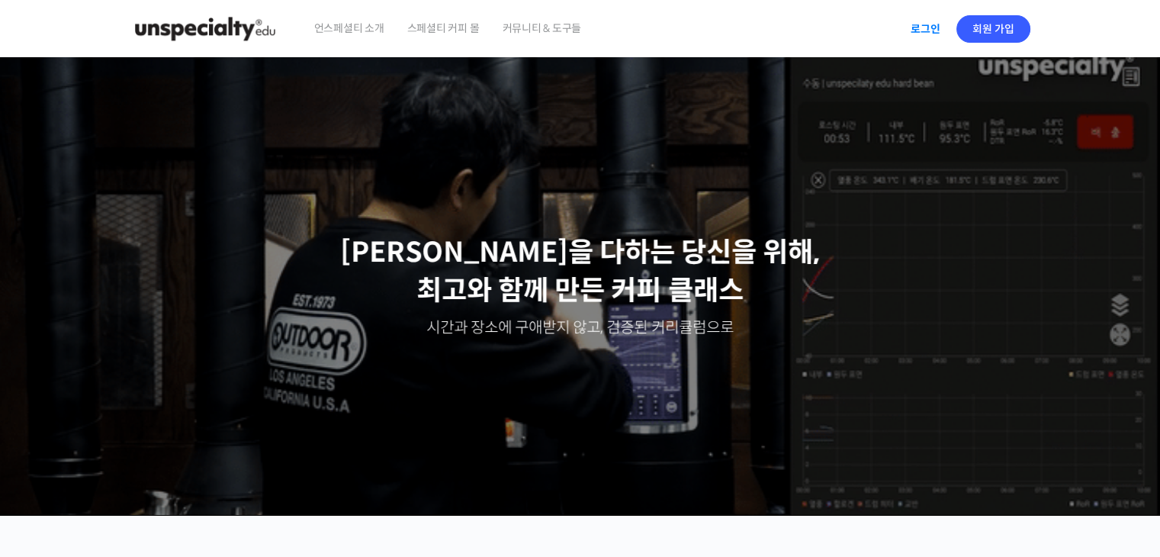
click at [936, 27] on link "로그인" at bounding box center [925, 28] width 48 height 35
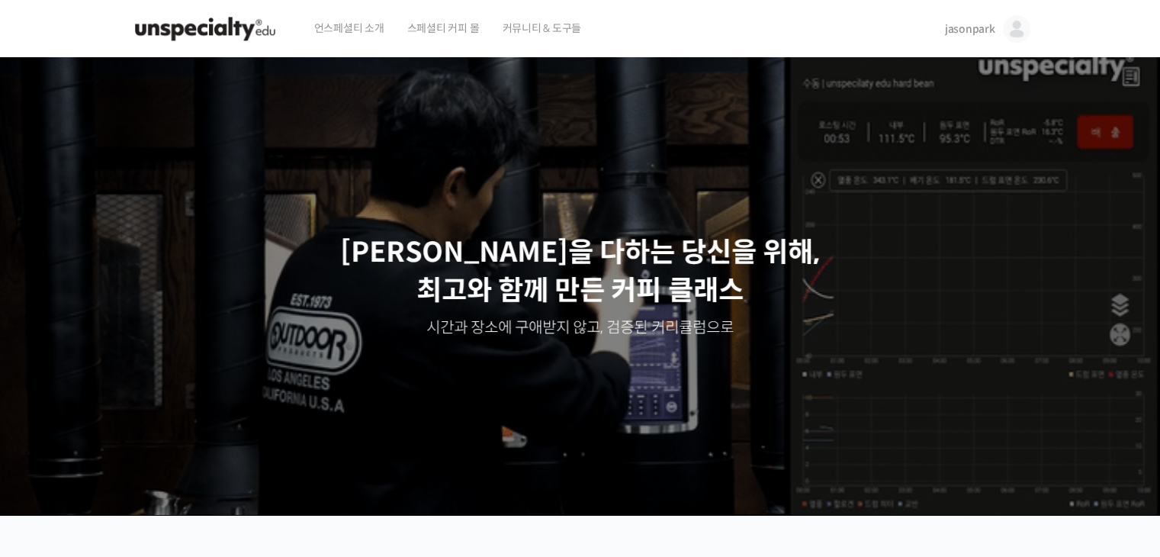
click at [1017, 28] on img at bounding box center [1016, 28] width 27 height 27
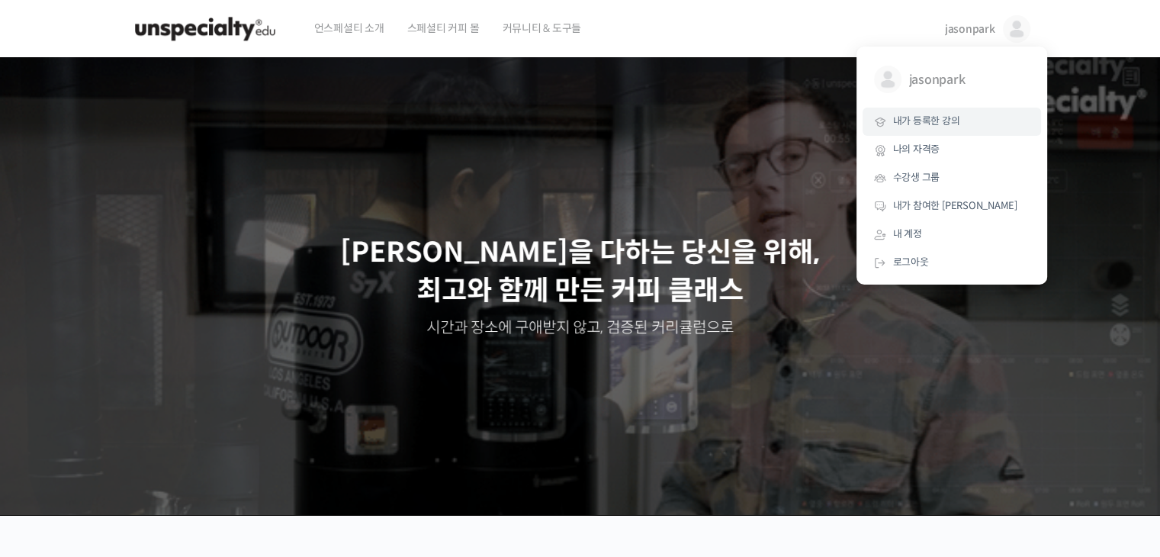
click at [972, 117] on link "내가 등록한 강의" at bounding box center [951, 122] width 178 height 28
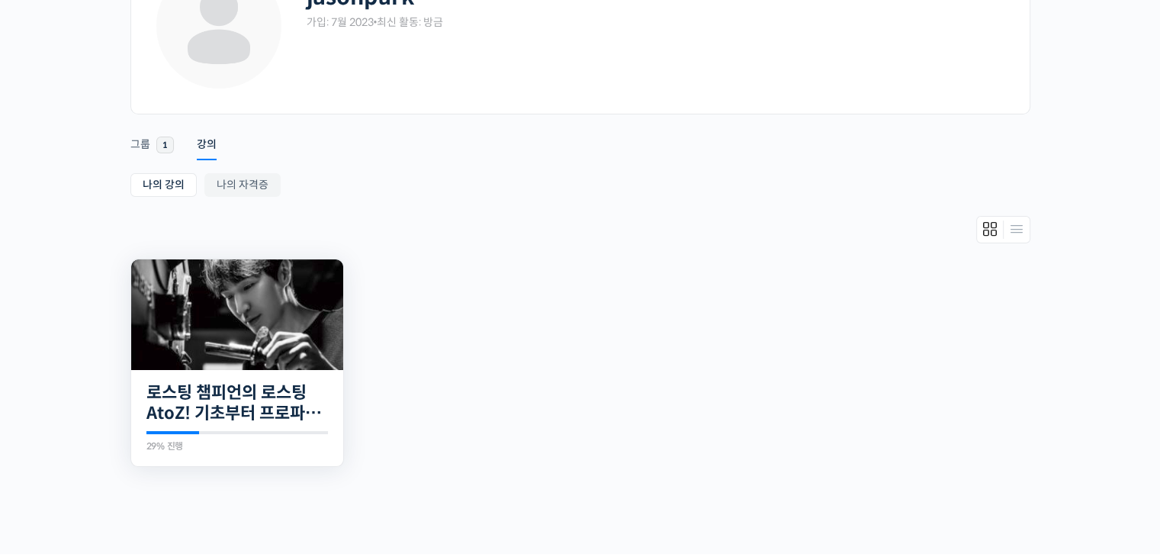
scroll to position [153, 0]
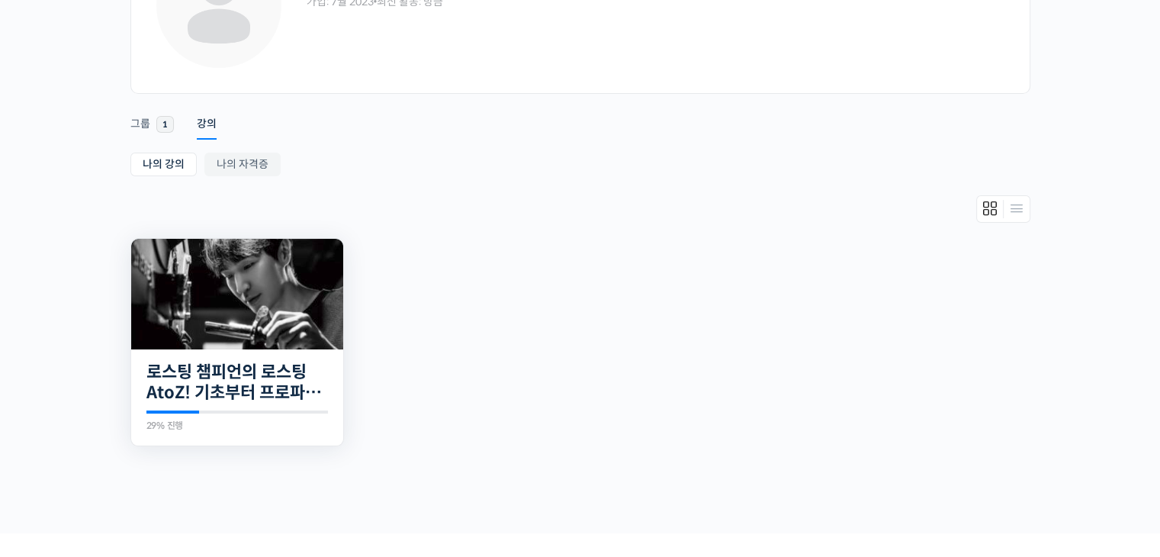
click at [189, 328] on img at bounding box center [237, 294] width 212 height 111
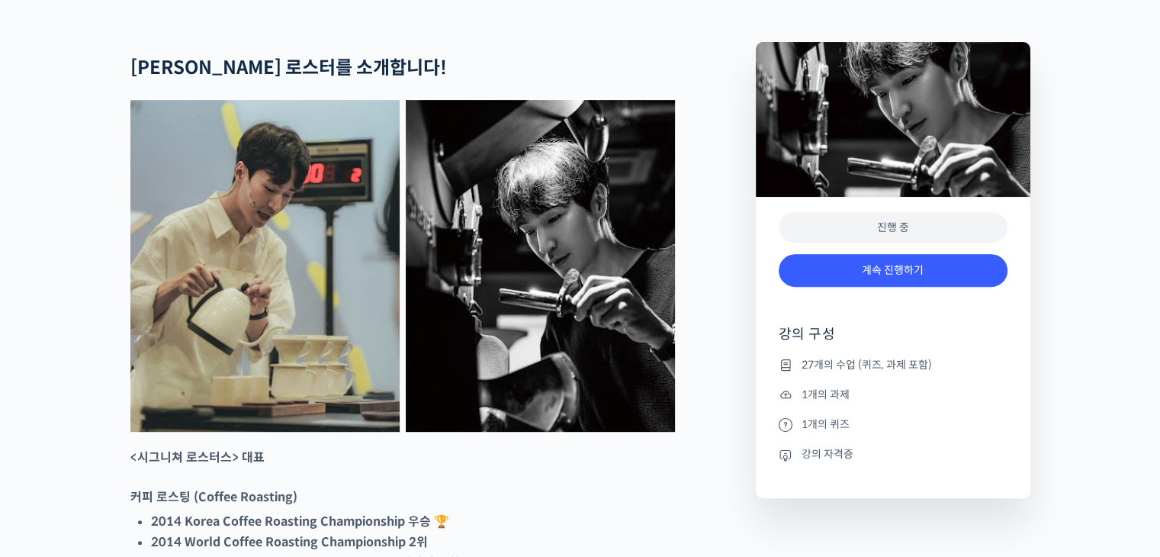
scroll to position [839, 0]
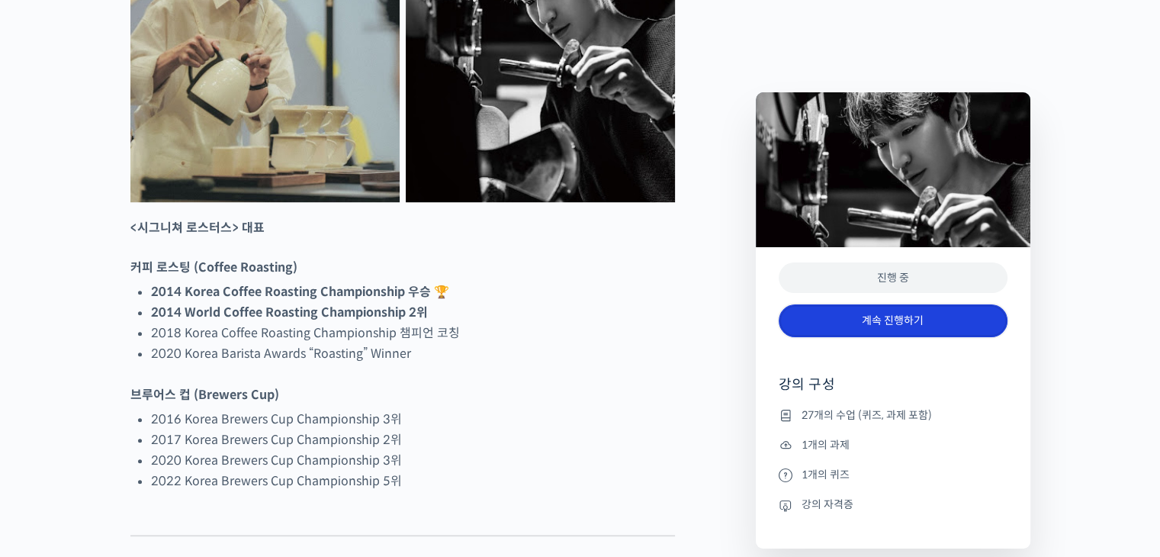
click at [875, 318] on link "계속 진행하기" at bounding box center [893, 320] width 229 height 33
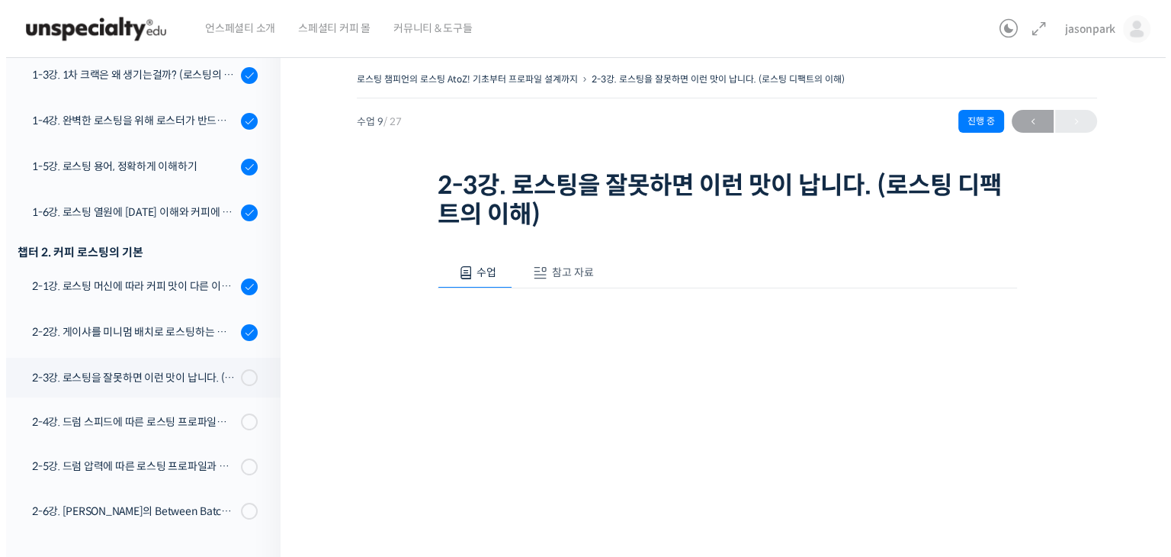
scroll to position [311, 0]
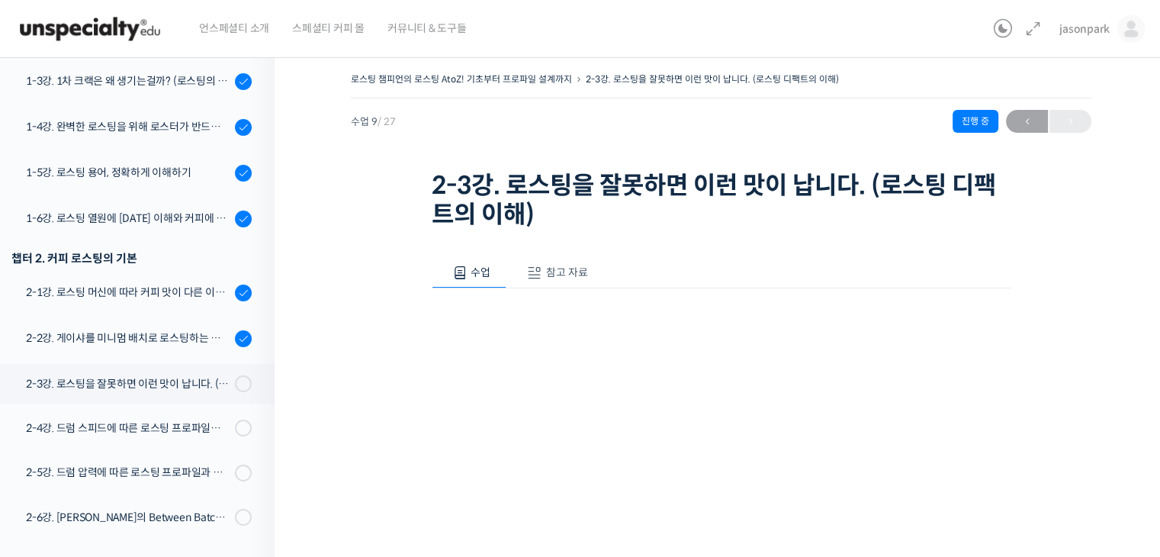
click at [562, 274] on span "참고 자료" at bounding box center [567, 272] width 42 height 14
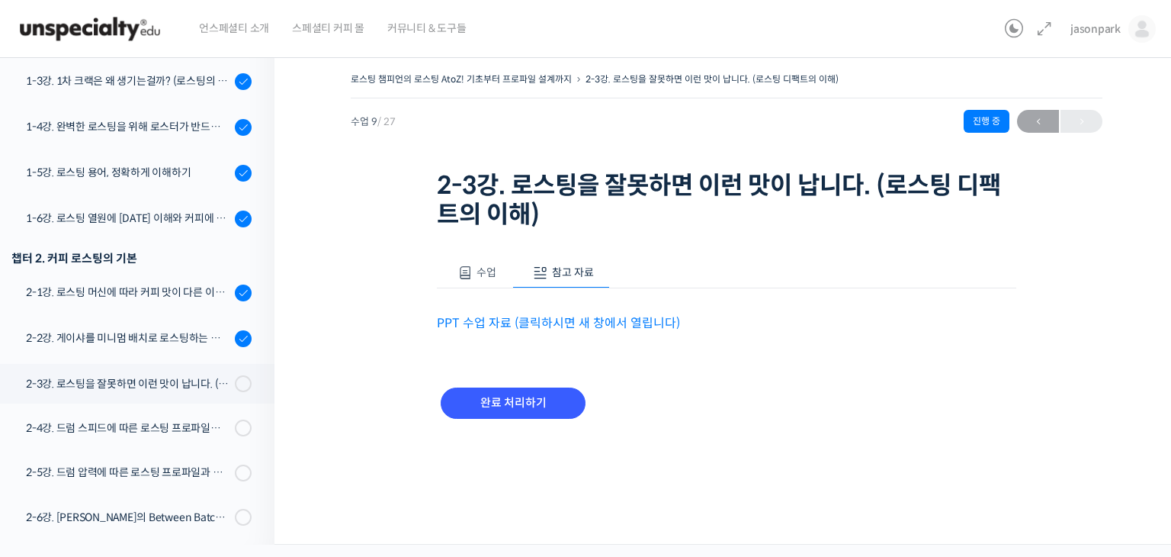
drag, startPoint x: 562, startPoint y: 274, endPoint x: 305, endPoint y: 334, distance: 263.9
click at [305, 334] on div "로스팅 챔피언의 로스팅 AtoZ! 기초부터 프로파일 설계까지 2-3강. 로스팅을 잘못하면 이런 맛이 납니다. (로스팅 디팩트의 이해) 진행 중…" at bounding box center [727, 295] width 904 height 499
click at [521, 320] on link "PPT 수업 자료 (클릭하시면 새 창에서 열립니다)" at bounding box center [558, 323] width 243 height 16
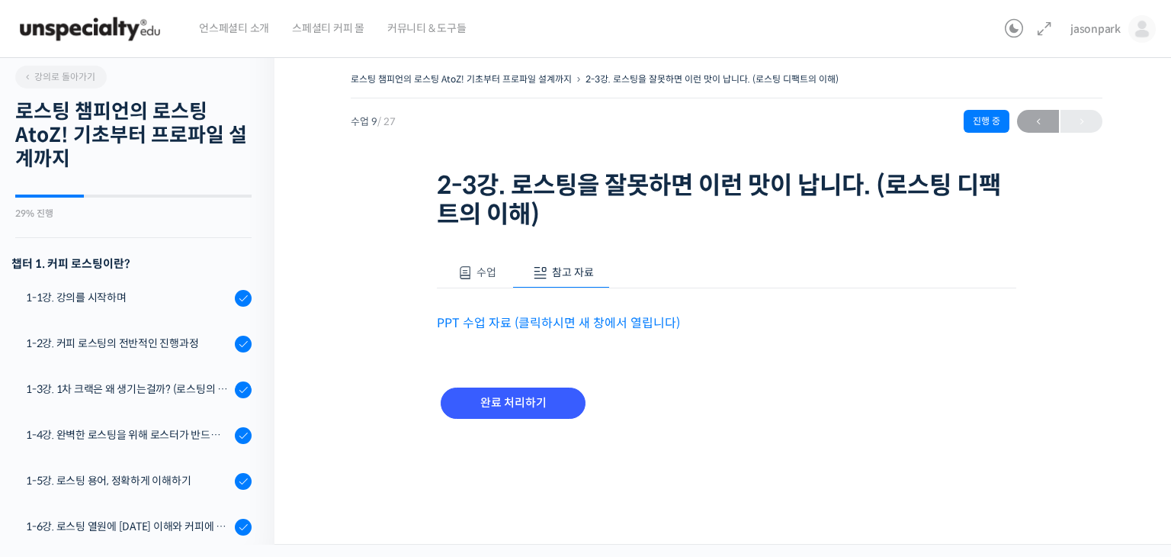
scroll to position [0, 0]
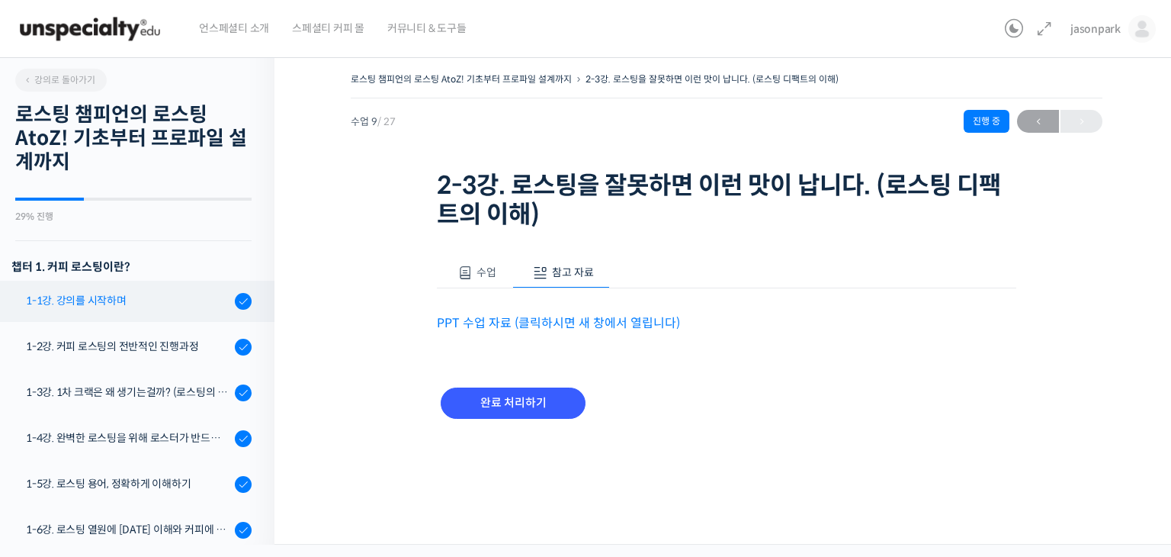
click at [132, 292] on div "1-1강. 강의를 시작하며" at bounding box center [128, 300] width 204 height 17
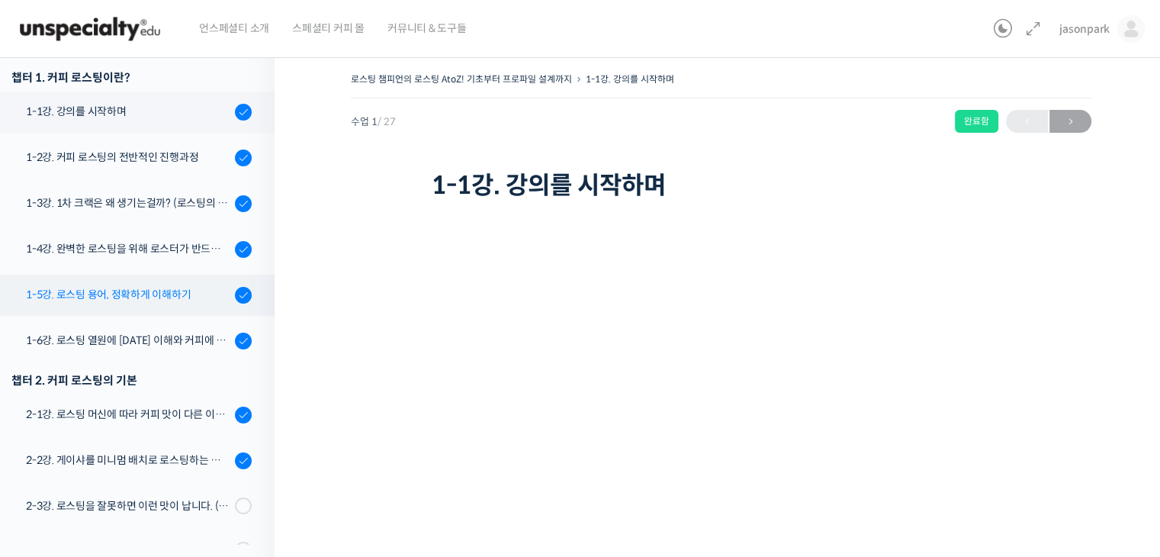
scroll to position [194, 0]
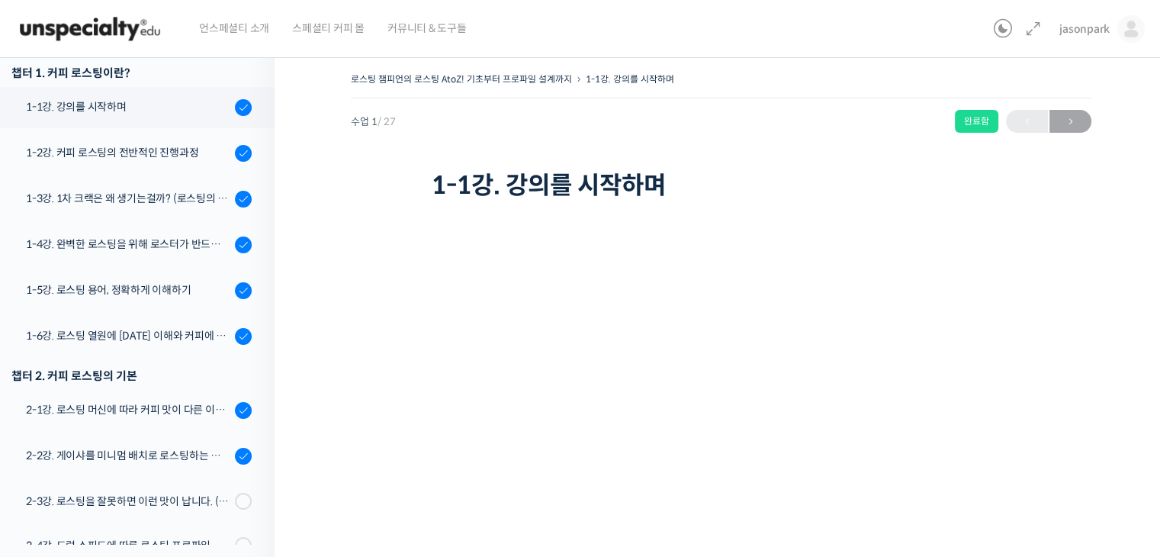
click at [171, 173] on li "1-2강. 커피 로스팅의 전반적인 진행과정" at bounding box center [133, 156] width 282 height 46
click at [186, 165] on link "1-2강. 커피 로스팅의 전반적인 진행과정" at bounding box center [133, 153] width 282 height 41
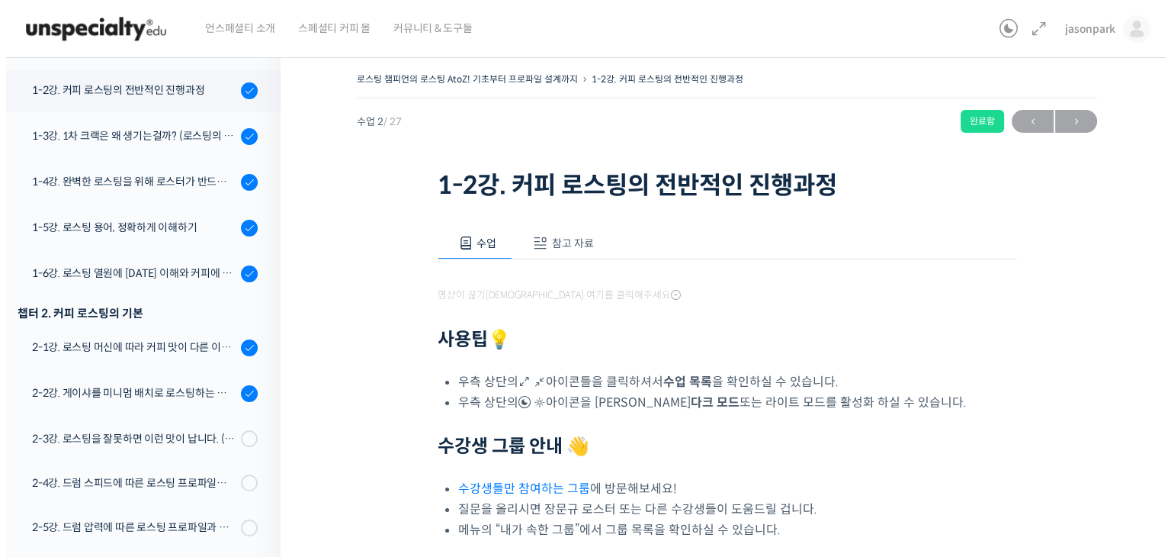
scroll to position [268, 0]
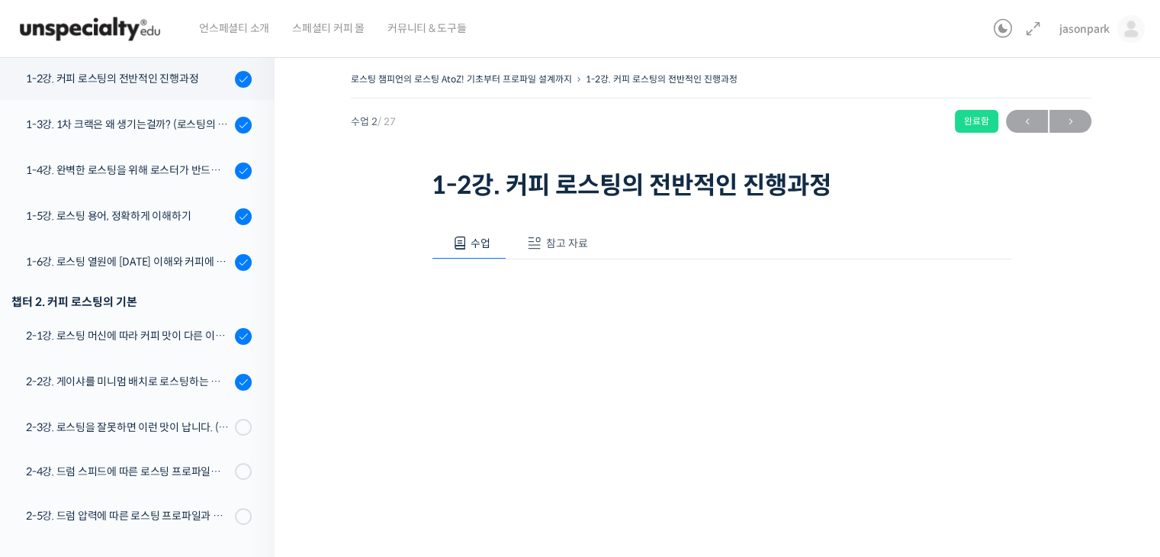
click at [564, 246] on span "참고 자료" at bounding box center [567, 243] width 42 height 14
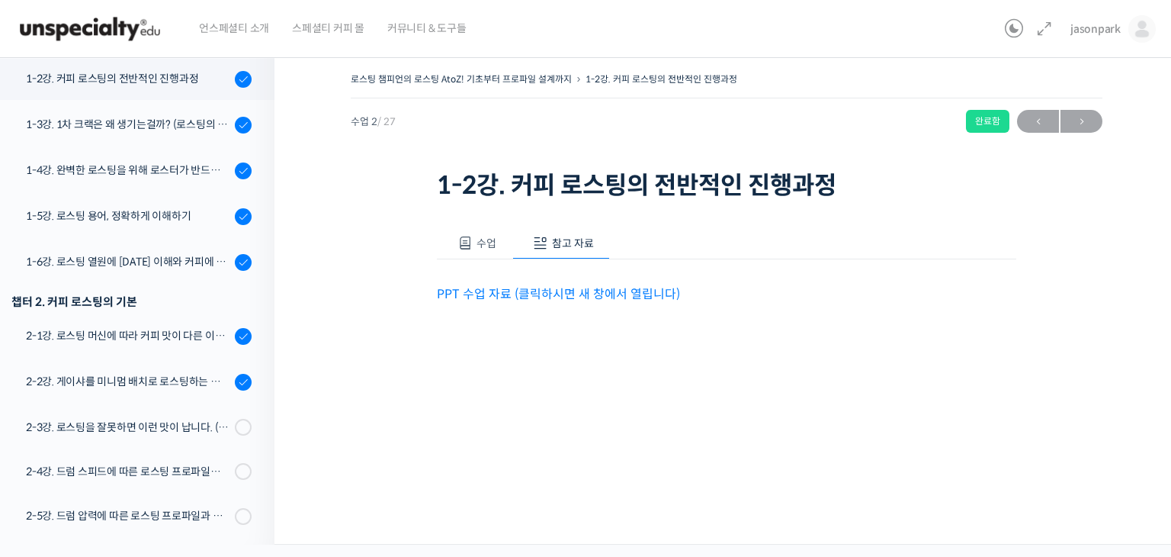
click at [531, 298] on link "PPT 수업 자료 (클릭하시면 새 창에서 열립니다)" at bounding box center [558, 294] width 243 height 16
click at [165, 134] on link "1-3강. 1차 크랙은 왜 생기는걸까? (로스팅의 물리적, 화학적 변화)" at bounding box center [133, 124] width 282 height 41
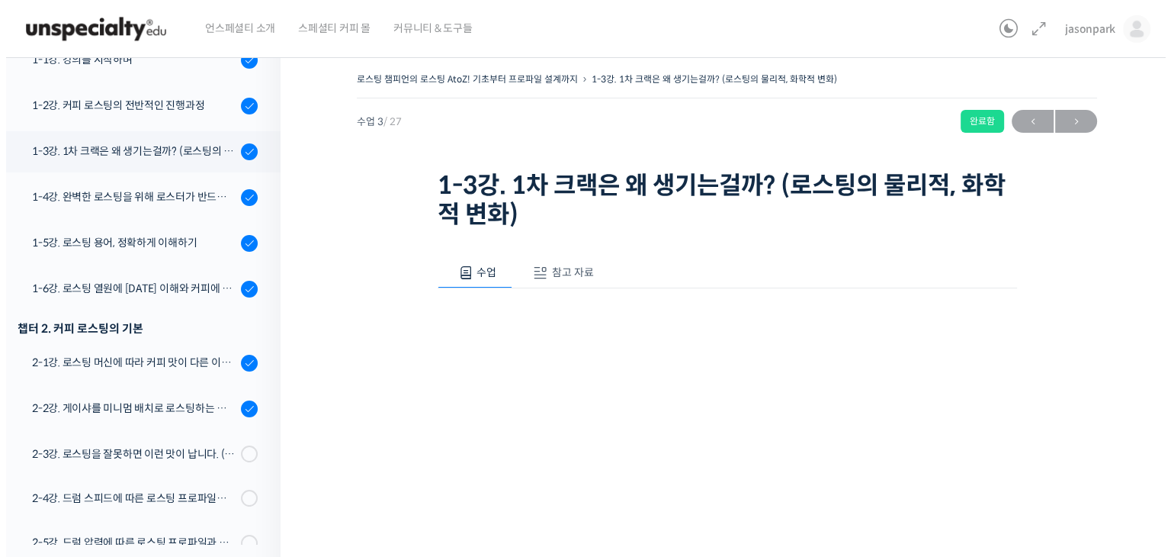
scroll to position [313, 0]
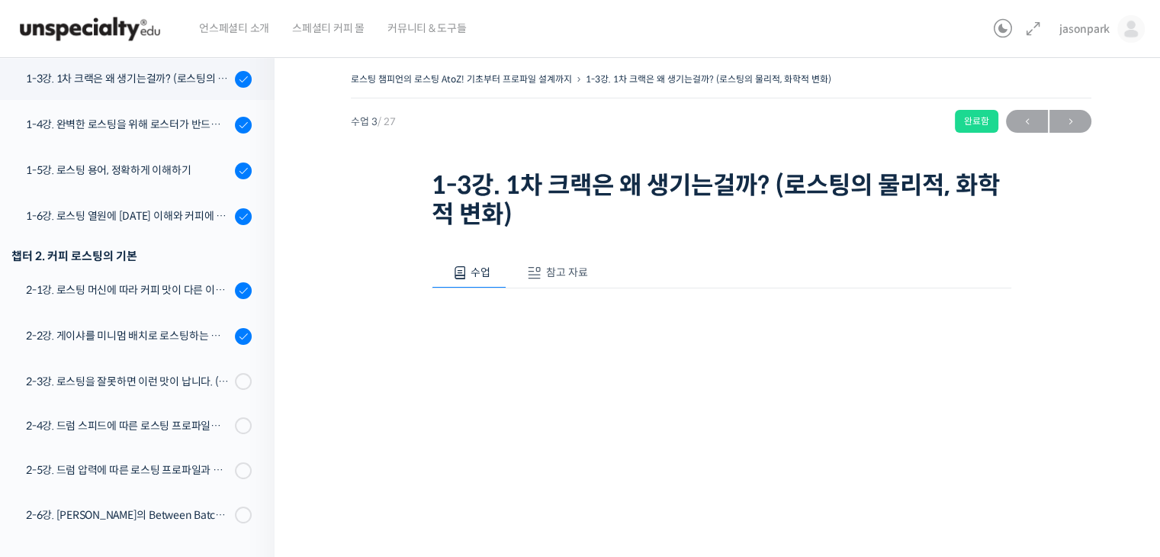
click at [573, 274] on span "참고 자료" at bounding box center [567, 272] width 42 height 14
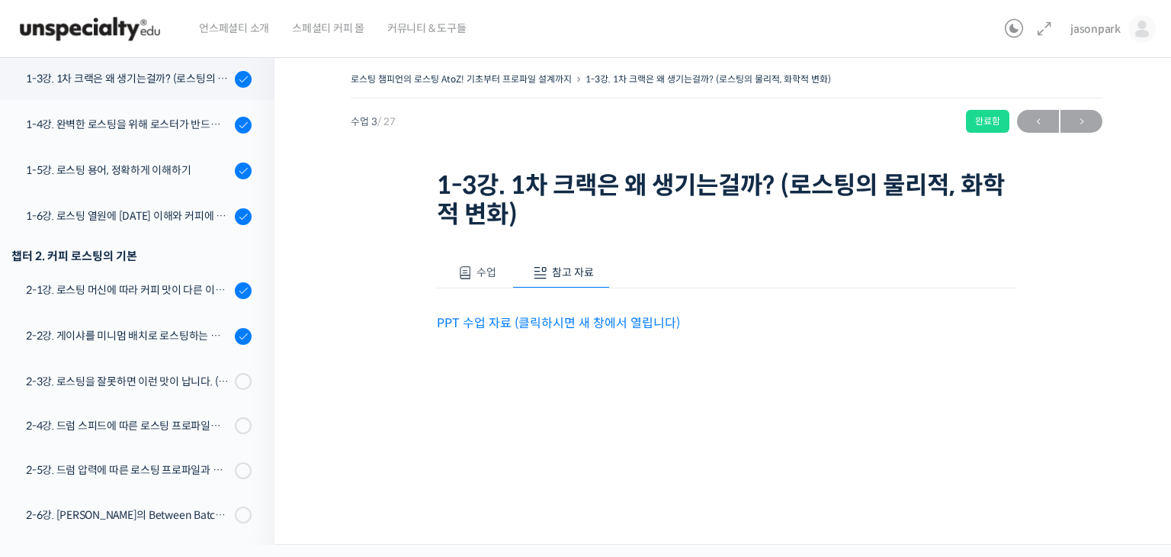
click at [552, 329] on link "PPT 수업 자료 (클릭하시면 새 창에서 열립니다)" at bounding box center [558, 323] width 243 height 16
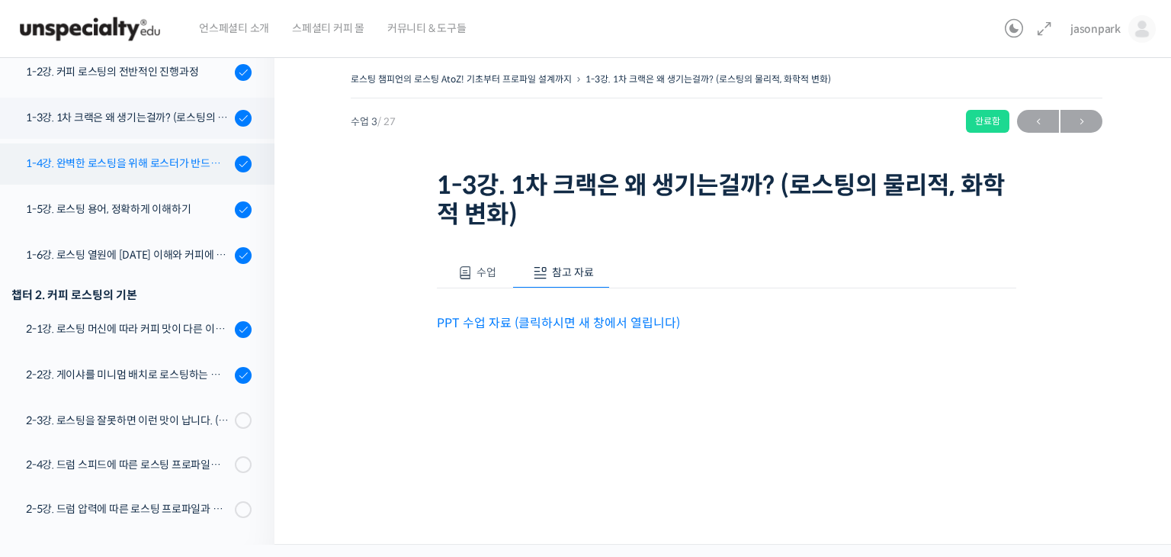
scroll to position [161, 0]
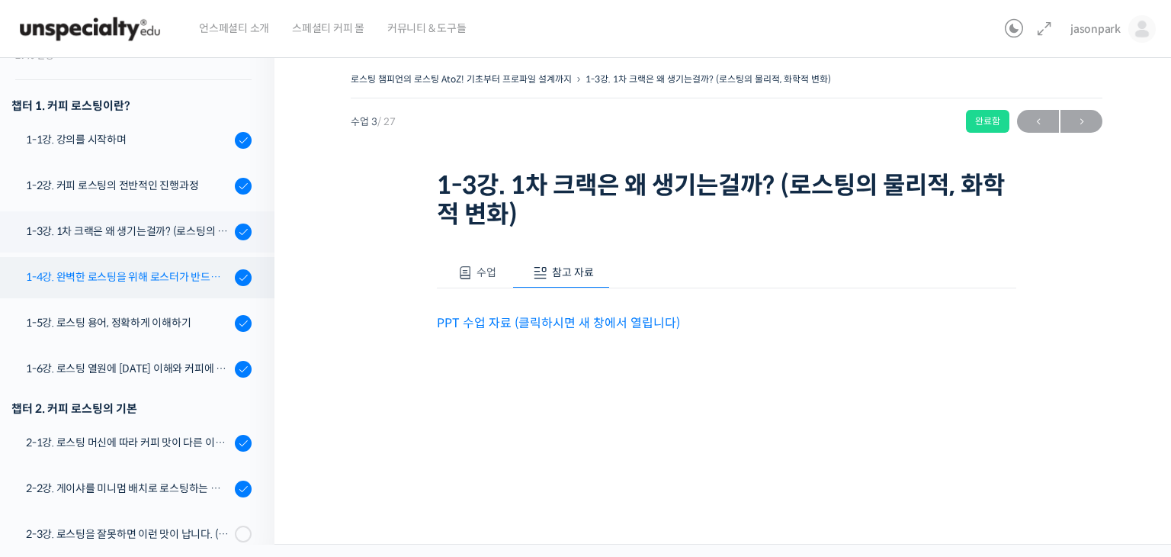
click at [128, 277] on div "1-4강. 완벽한 로스팅을 위해 로스터가 반드시 갖춰야 할 것 (로스팅 목표 설정하기)" at bounding box center [128, 276] width 204 height 17
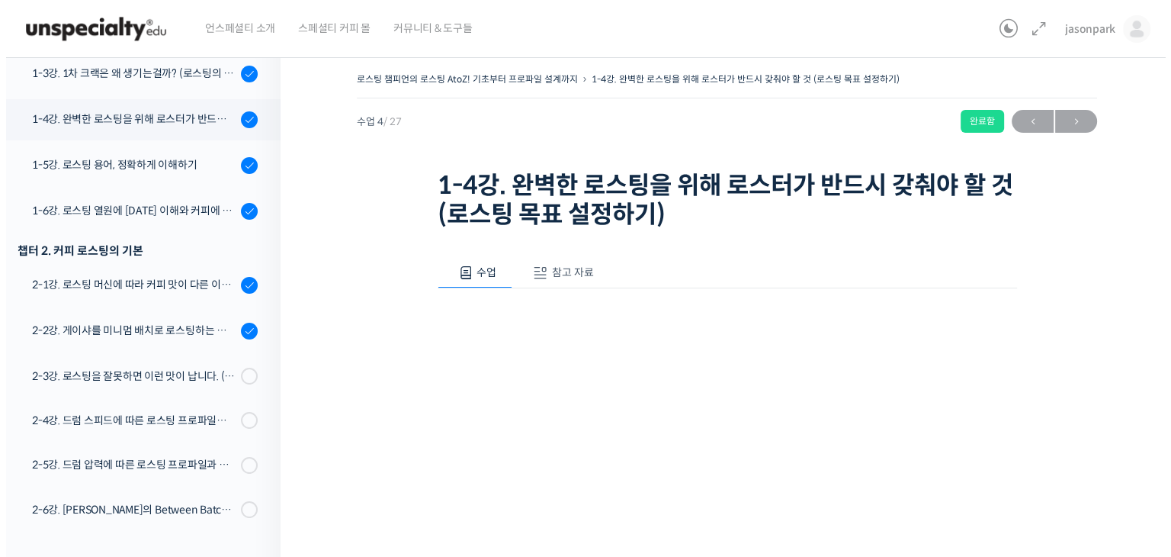
scroll to position [359, 0]
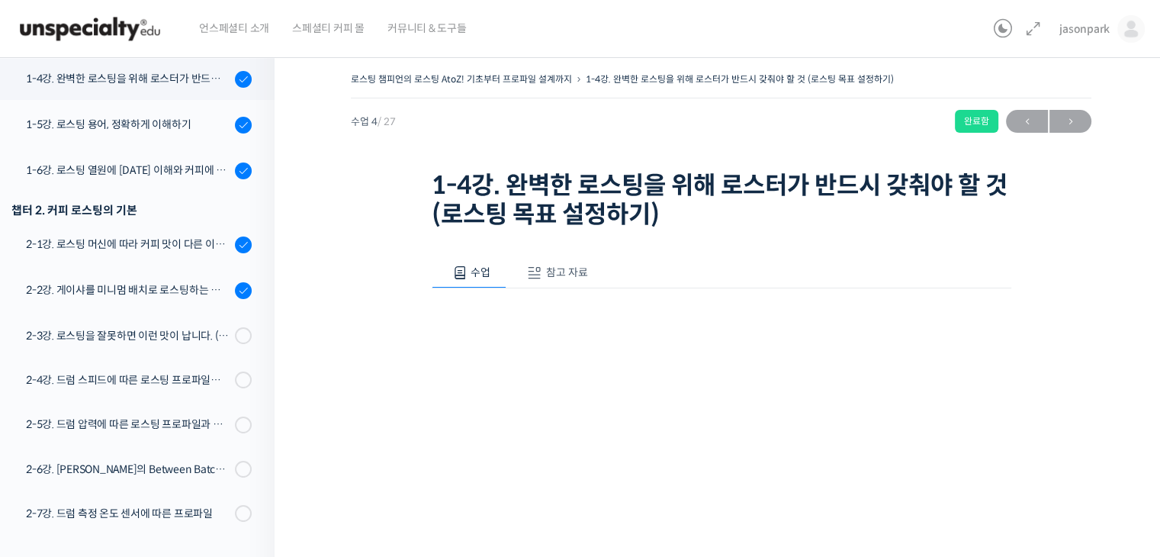
click at [557, 275] on span "참고 자료" at bounding box center [567, 272] width 42 height 14
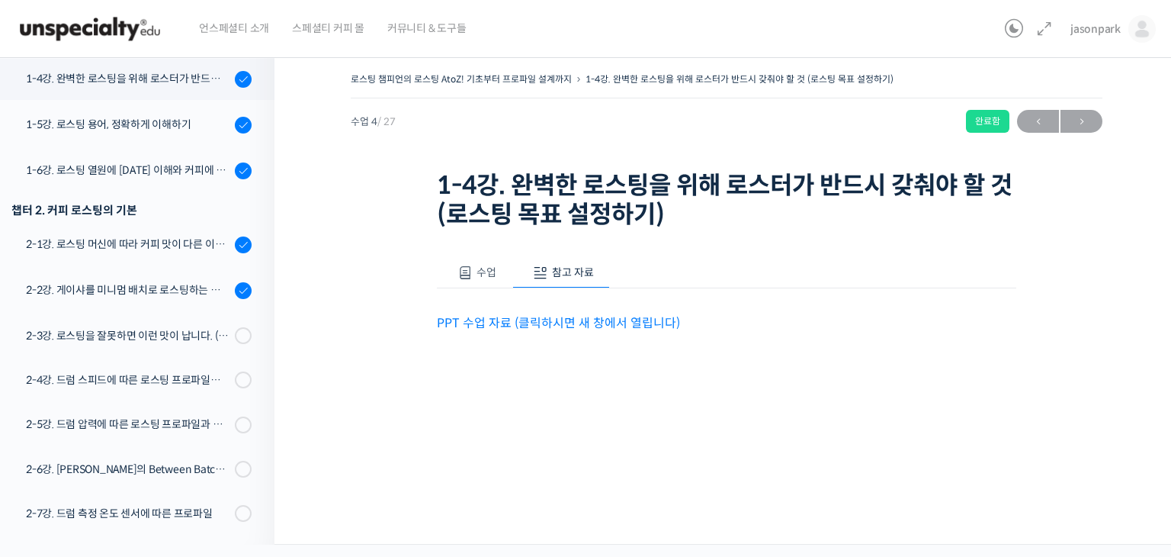
click at [551, 315] on link "PPT 수업 자료 (클릭하시면 새 창에서 열립니다)" at bounding box center [558, 323] width 243 height 16
click at [117, 116] on div "1-5강. 로스팅 용어, 정확하게 이해하기" at bounding box center [128, 124] width 204 height 17
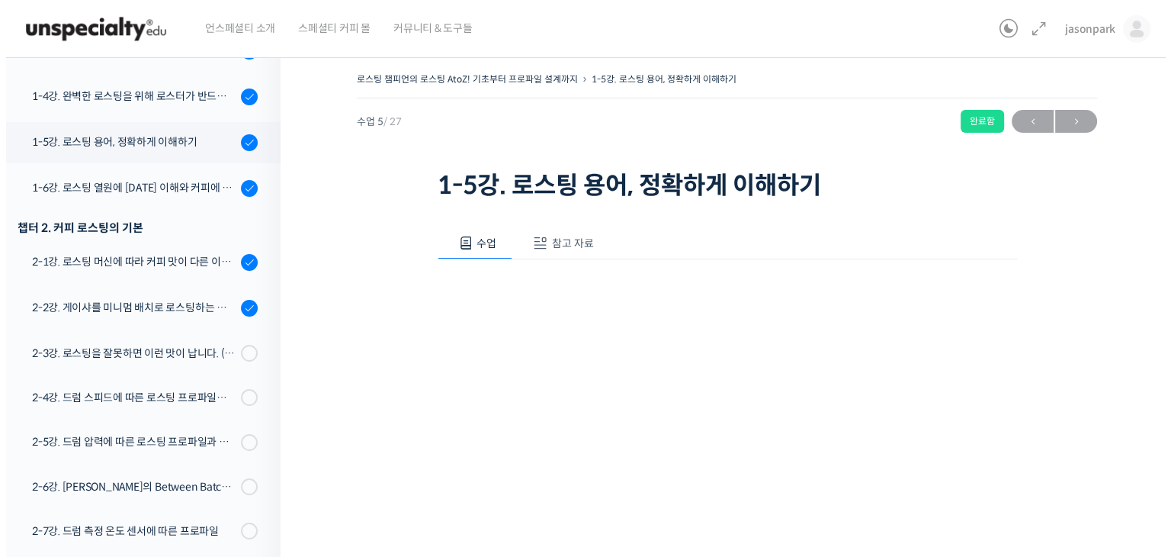
scroll to position [405, 0]
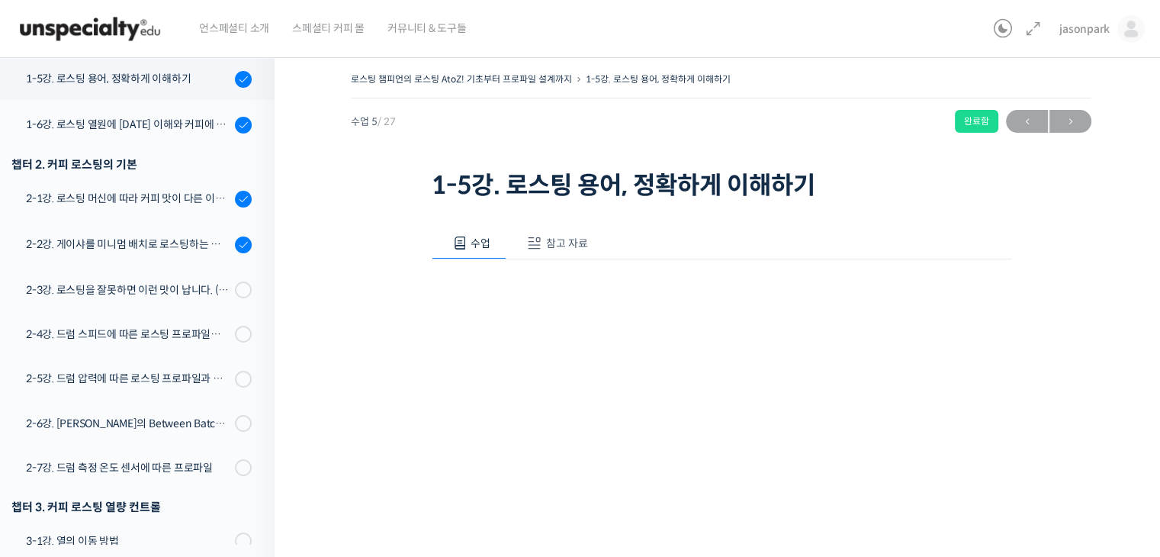
click at [543, 245] on button "참고 자료" at bounding box center [555, 243] width 98 height 32
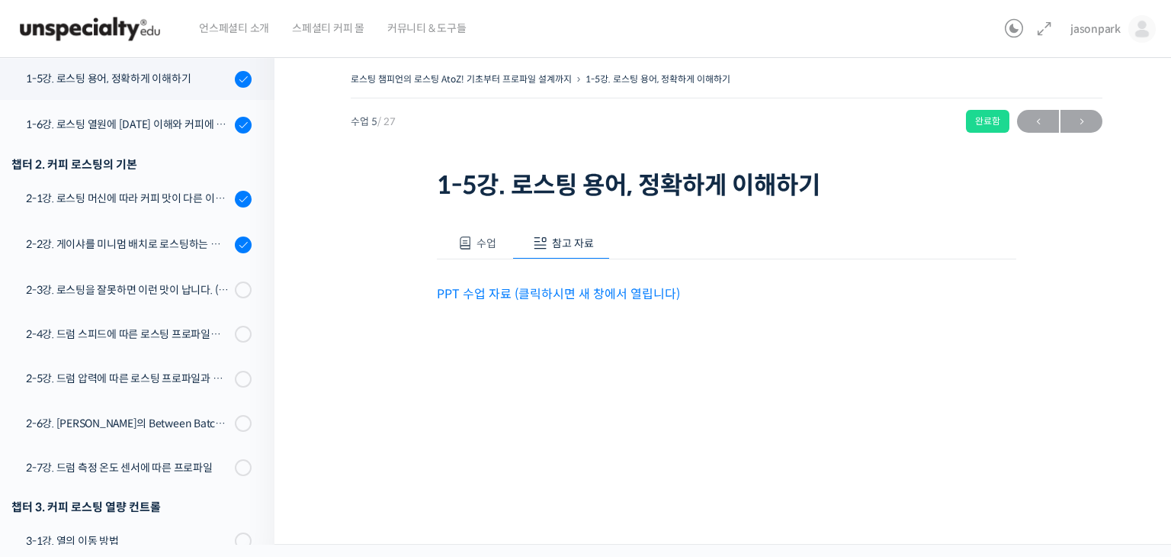
click at [588, 294] on link "PPT 수업 자료 (클릭하시면 새 창에서 열립니다)" at bounding box center [558, 294] width 243 height 16
click at [140, 136] on link "1-6강. 로스팅 열원에 [DATE] 이해와 커피에 미치는 영향" at bounding box center [133, 124] width 282 height 41
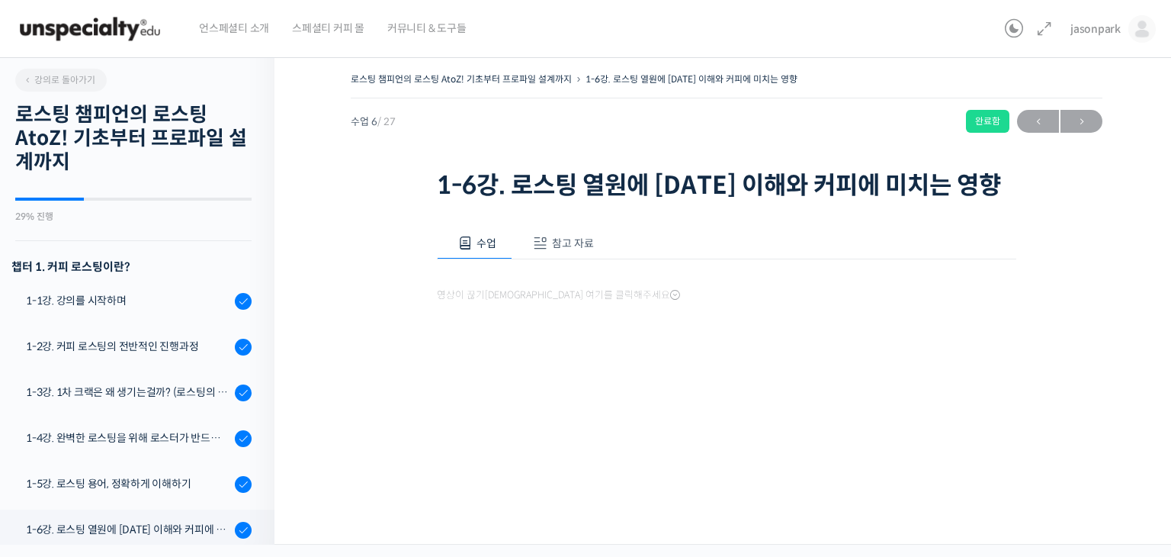
scroll to position [314, 0]
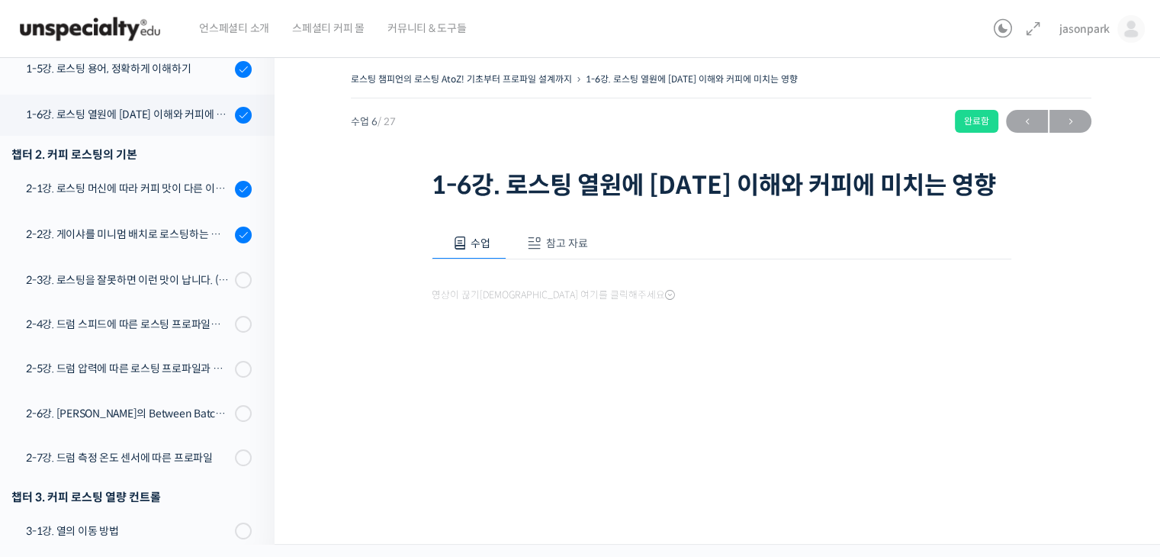
click at [577, 252] on button "참고 자료" at bounding box center [555, 243] width 98 height 32
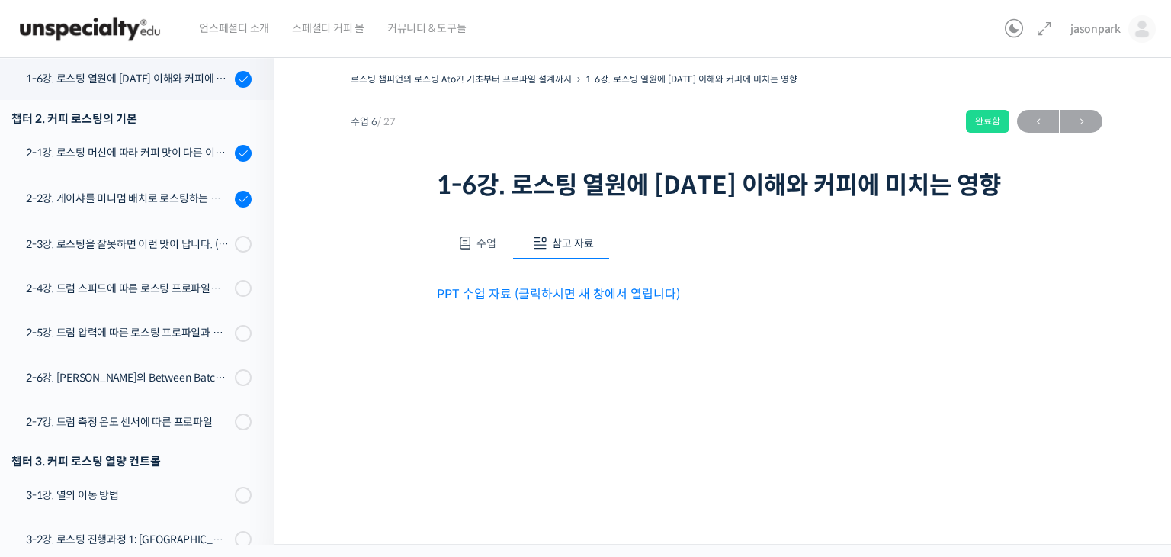
scroll to position [451, 0]
click at [515, 301] on p "PPT 수업 자료 (클릭하시면 새 창에서 열립니다)" at bounding box center [727, 294] width 580 height 21
click at [518, 299] on link "PPT 수업 자료 (클릭하시면 새 창에서 열립니다)" at bounding box center [558, 294] width 243 height 16
click at [132, 149] on div "2-1강. 로스팅 머신에 따라 커피 맛이 다른 이유 (로스팅 머신의 매커니즘과 열원)" at bounding box center [128, 152] width 204 height 17
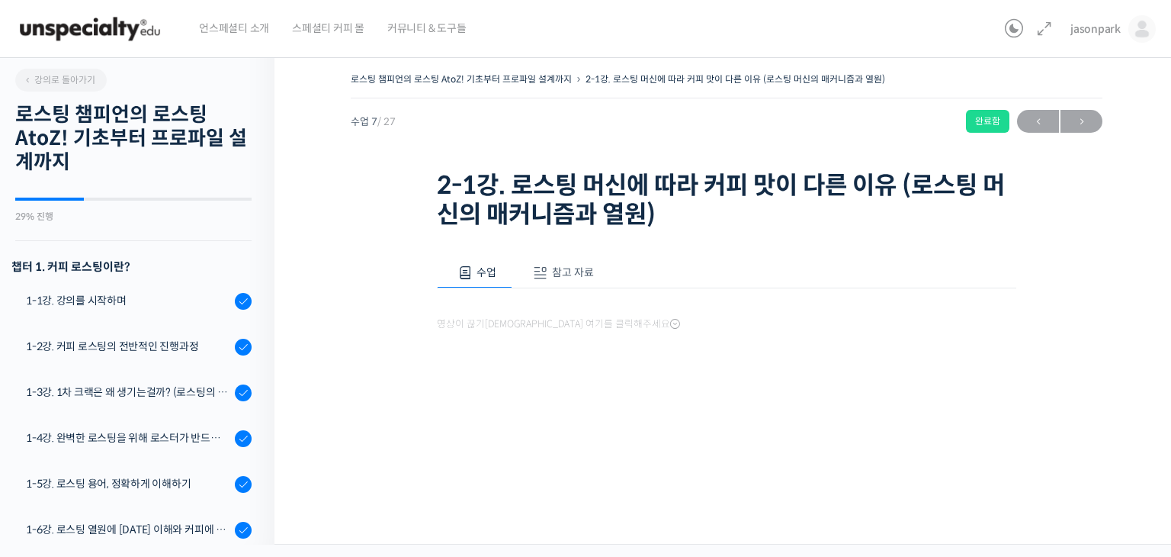
scroll to position [152, 0]
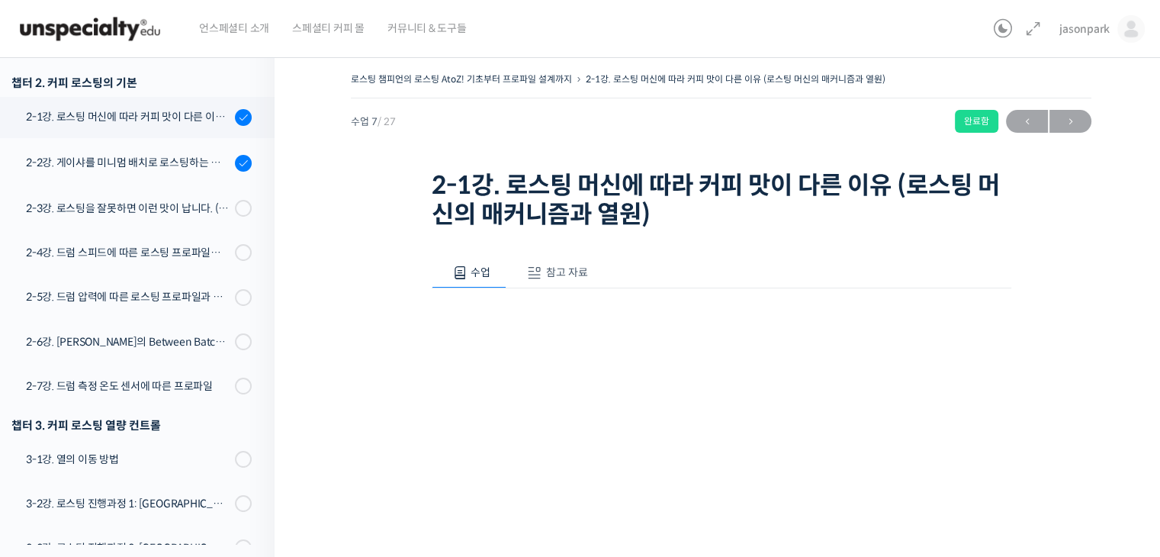
click at [551, 279] on button "참고 자료" at bounding box center [555, 273] width 98 height 32
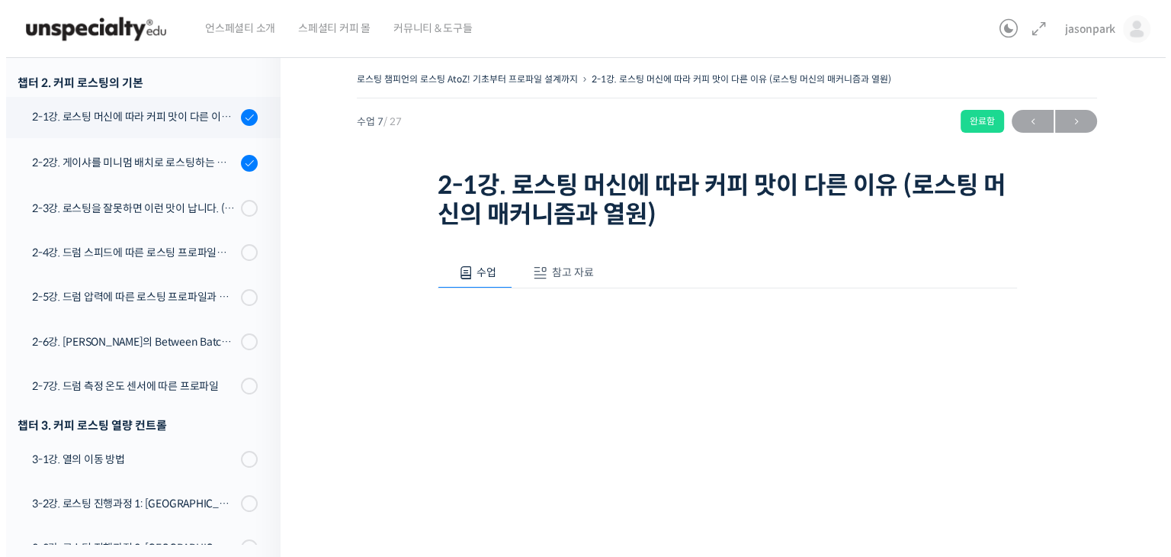
scroll to position [496, 0]
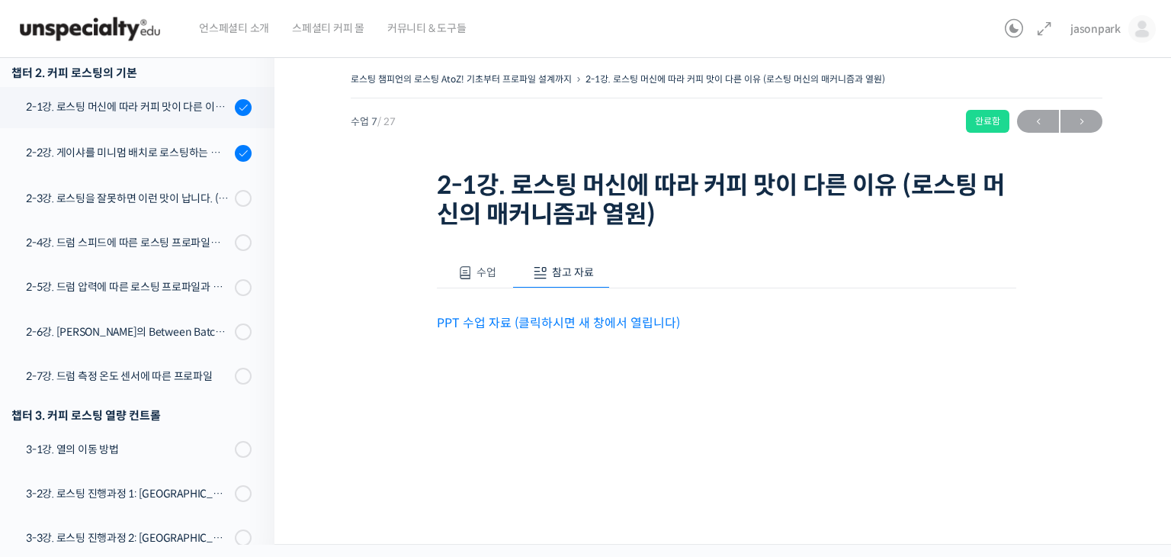
click at [535, 327] on link "PPT 수업 자료 (클릭하시면 새 창에서 열립니다)" at bounding box center [558, 323] width 243 height 16
click at [171, 150] on div "2-2강. 게이샤를 미니멈 배치로 로스팅하는 이유 (로스터기 용량과 배치 사이즈)" at bounding box center [128, 152] width 204 height 17
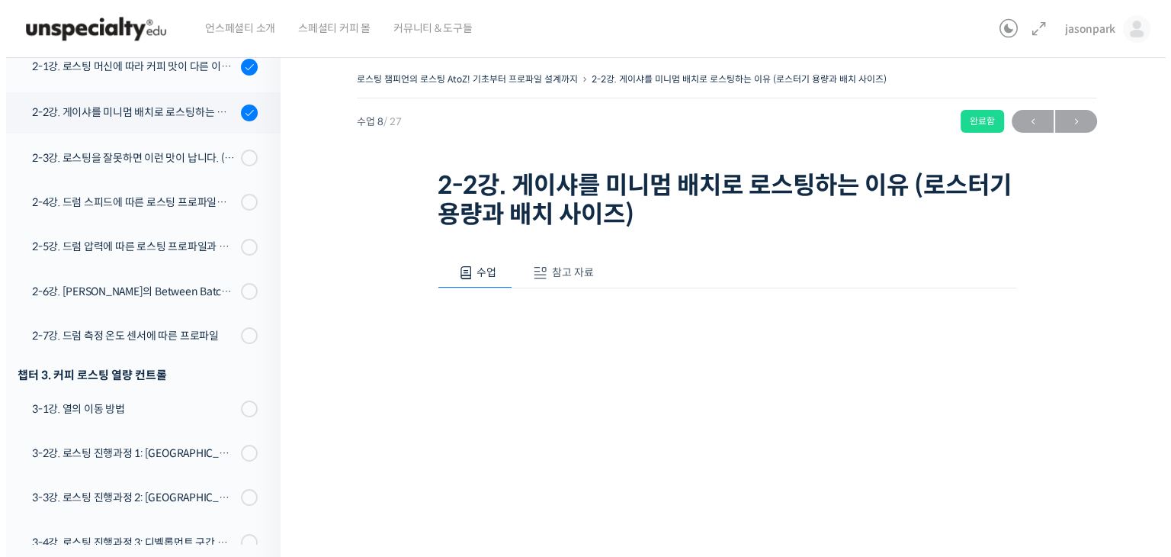
scroll to position [570, 0]
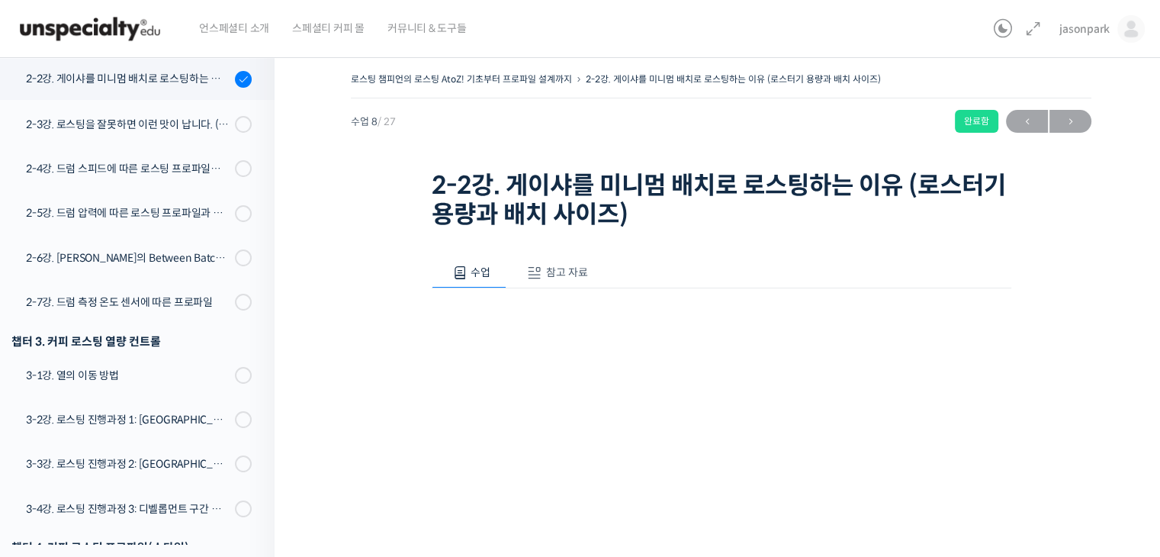
click at [570, 257] on button "참고 자료" at bounding box center [555, 273] width 98 height 32
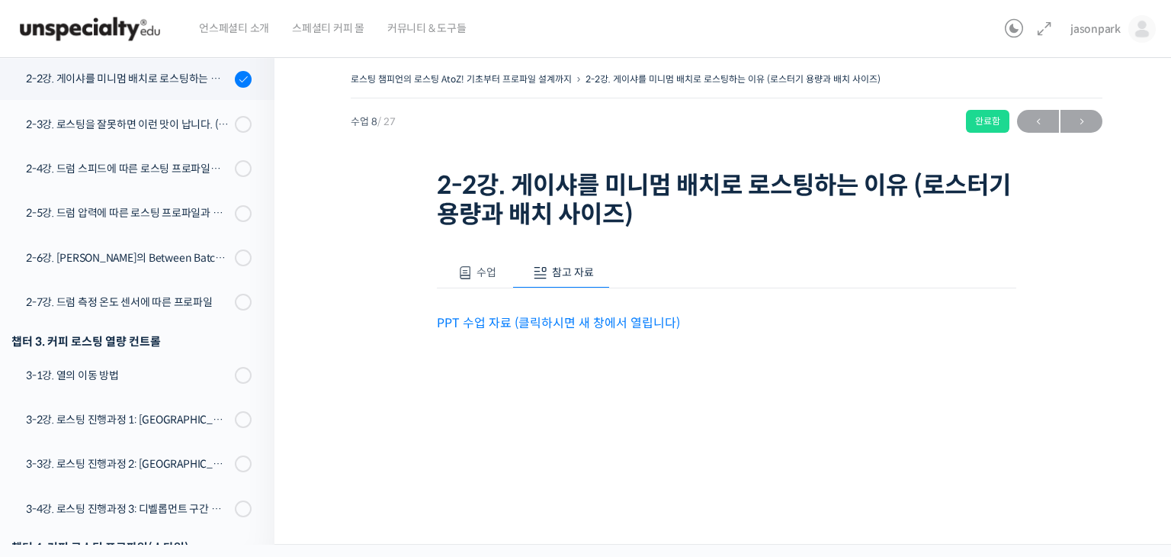
click at [601, 330] on p "PPT 수업 자료 (클릭하시면 새 창에서 열립니다)" at bounding box center [727, 323] width 580 height 21
click at [596, 323] on link "PPT 수업 자료 (클릭하시면 새 창에서 열립니다)" at bounding box center [558, 323] width 243 height 16
